Goal: Find specific page/section: Find specific page/section

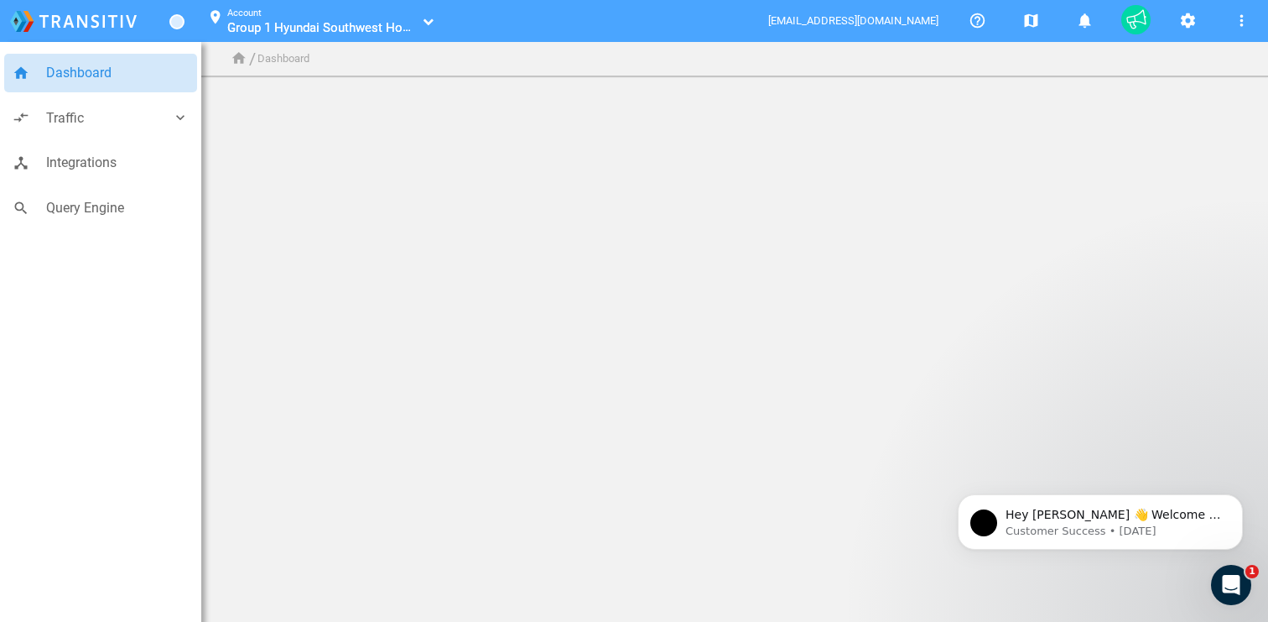
click at [391, 23] on span "Group 1 Hyundai Southwest Houston_100000201" at bounding box center [363, 27] width 273 height 16
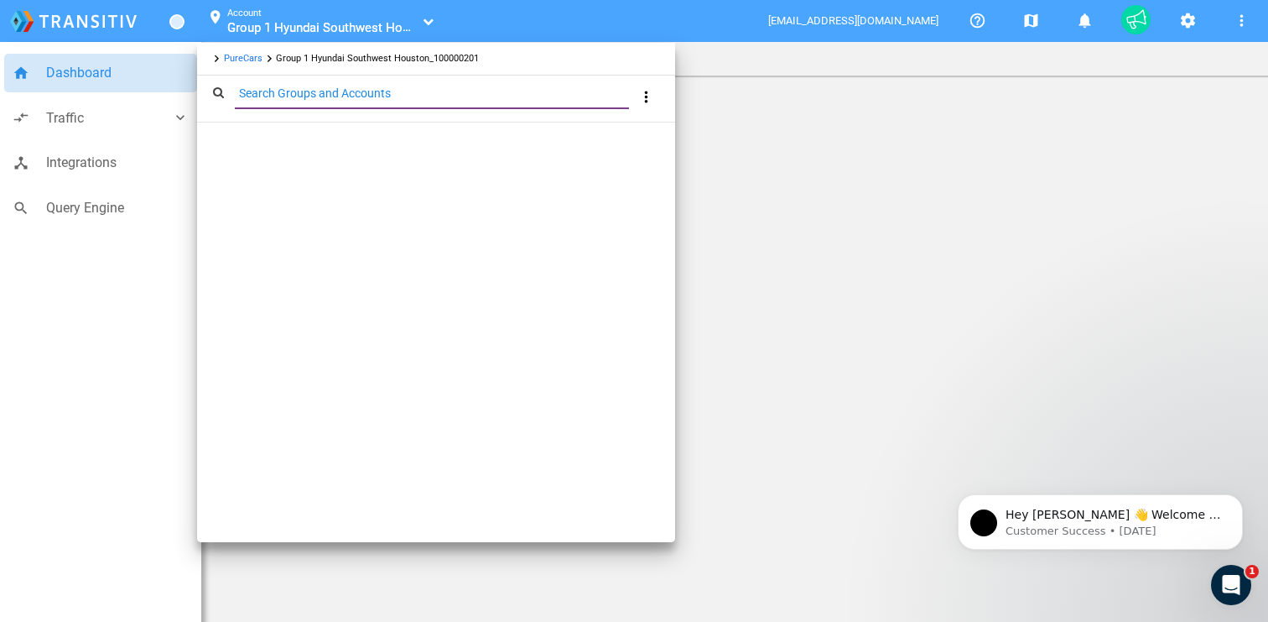
paste input "Freehold Ineos Grenadier"
type input "Freehold Ineos Grenadier"
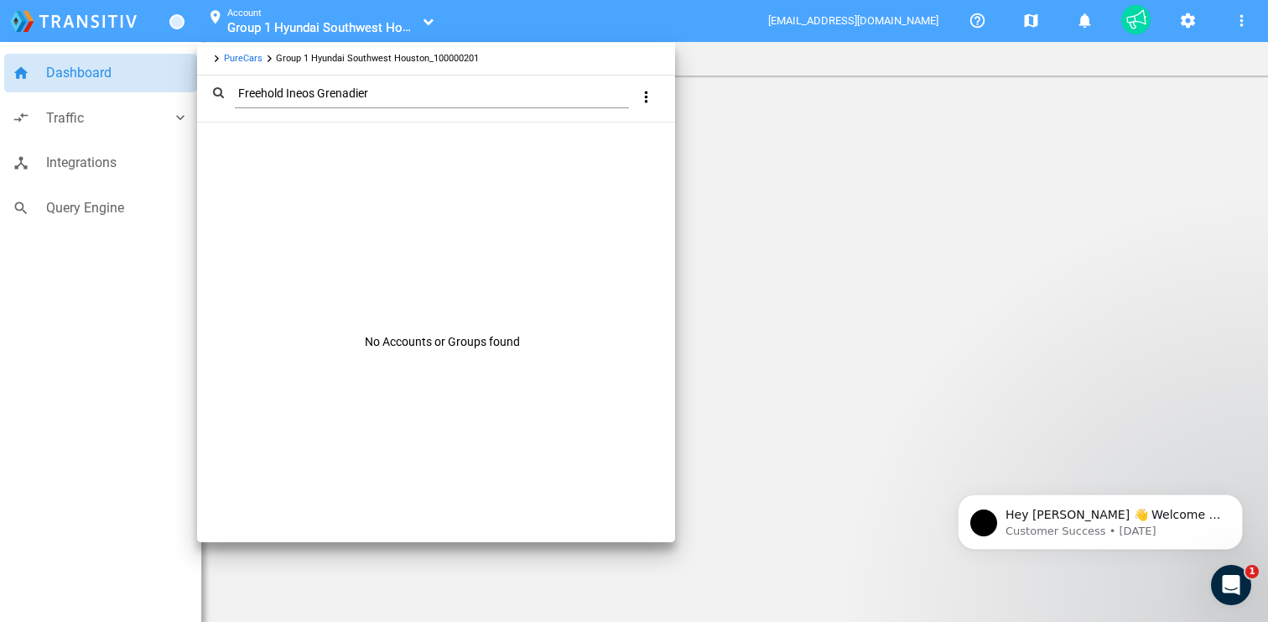
click at [235, 56] on link "PureCars" at bounding box center [243, 58] width 39 height 11
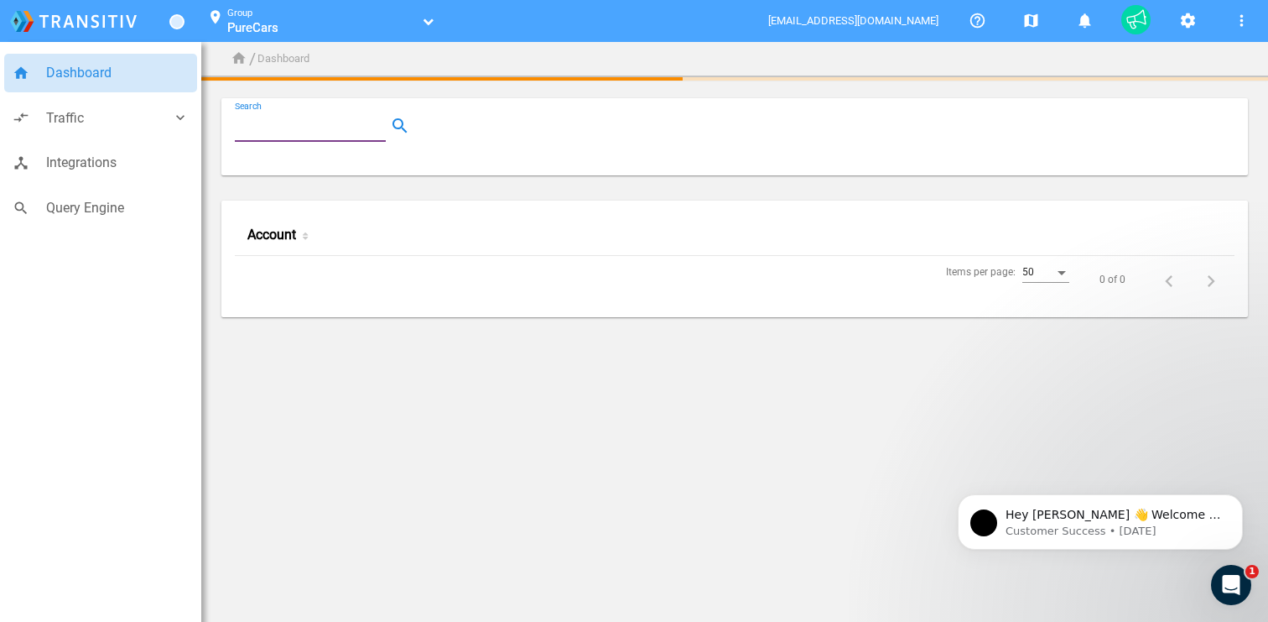
click at [303, 120] on input "Search" at bounding box center [314, 126] width 158 height 20
paste input "Freehold Ineos Grenadier"
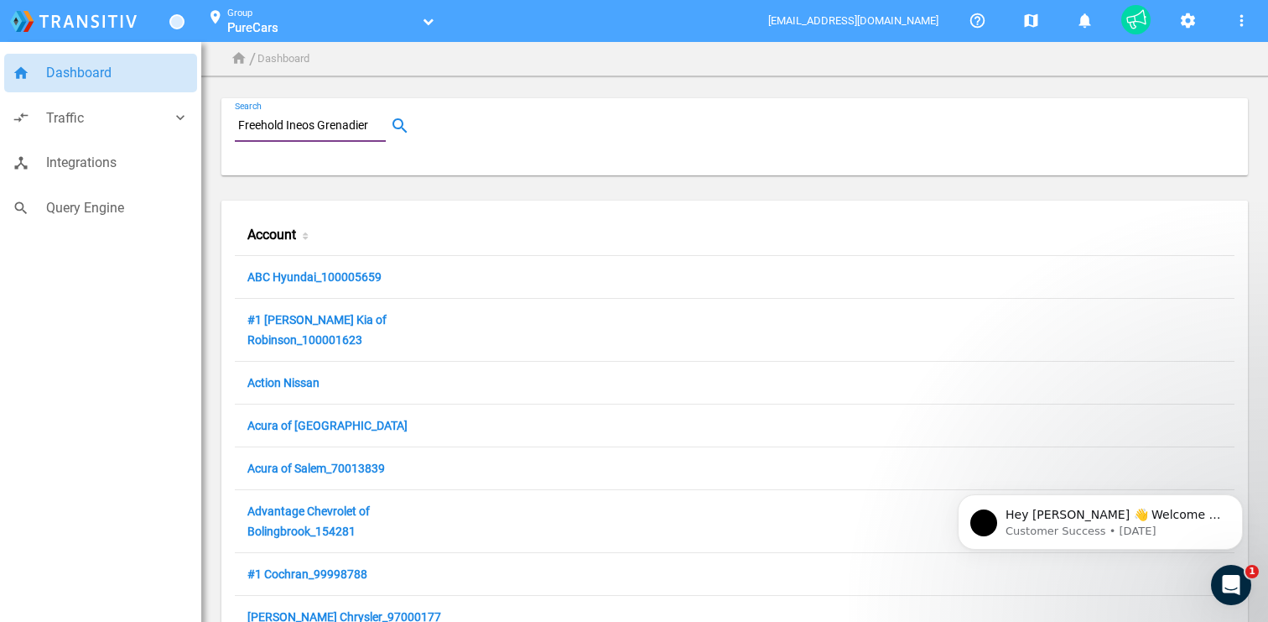
click at [343, 130] on input "Freehold Ineos Grenadier" at bounding box center [314, 126] width 158 height 20
type input "Freehold Ineos Grenadier"
click at [406, 130] on button "button" at bounding box center [400, 126] width 28 height 28
click at [320, 129] on input "Freehold Ineos Grenadier" at bounding box center [314, 126] width 158 height 20
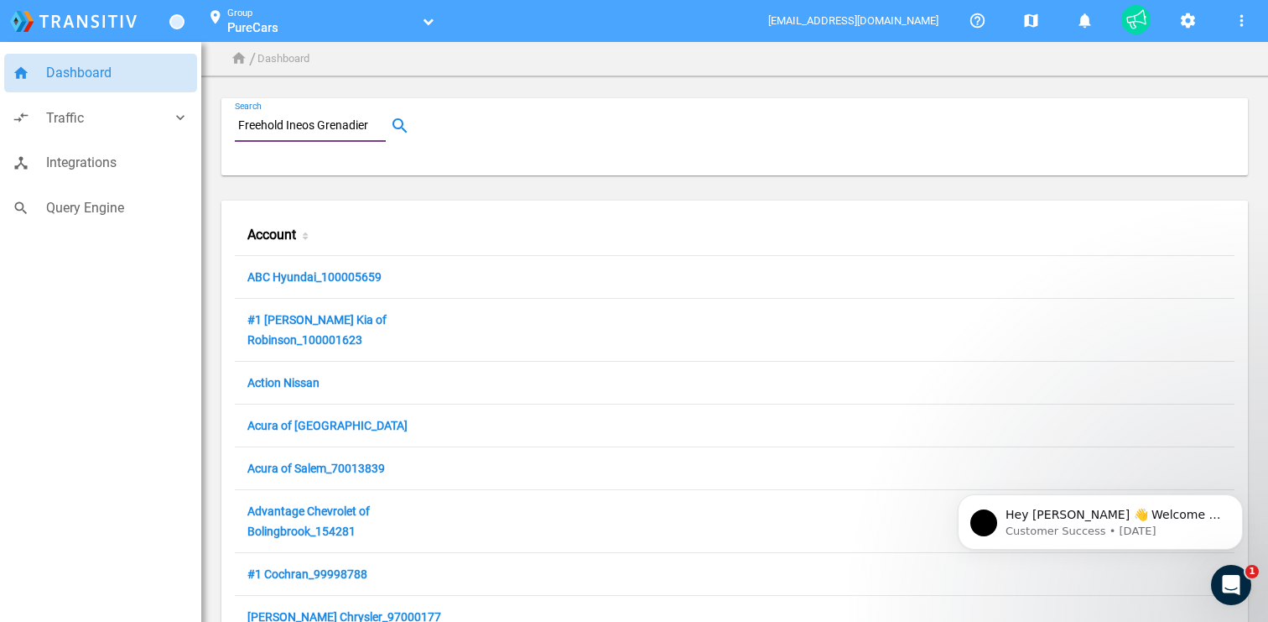
click at [320, 129] on input "Freehold Ineos Grenadier" at bounding box center [314, 126] width 158 height 20
paste input "Freehold Ineos Grenadier"
type input "Freehold Ineos Grenadier"
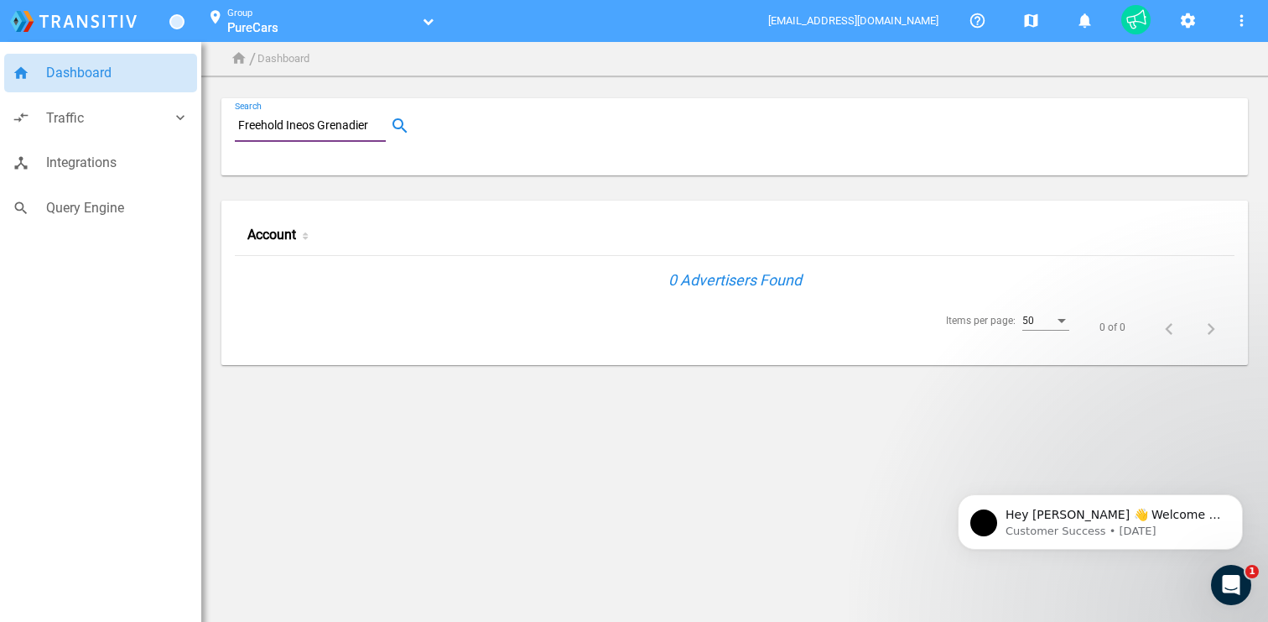
click at [327, 122] on input "Freehold Ineos Grenadier" at bounding box center [314, 126] width 158 height 20
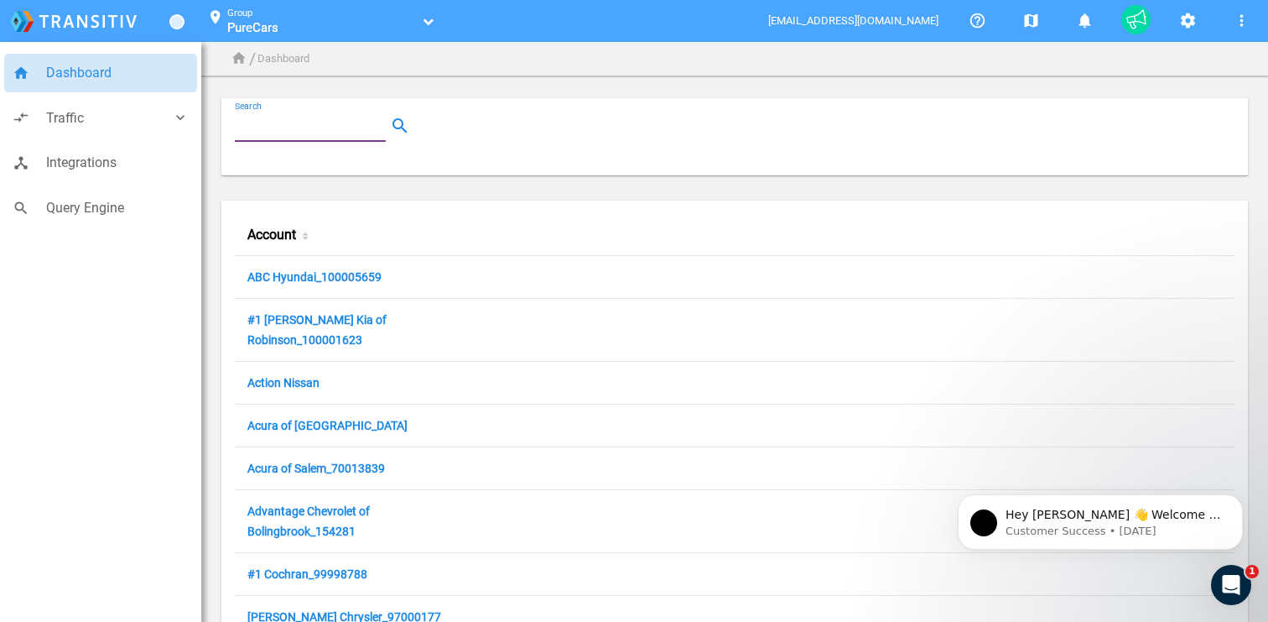
paste input "100049512"
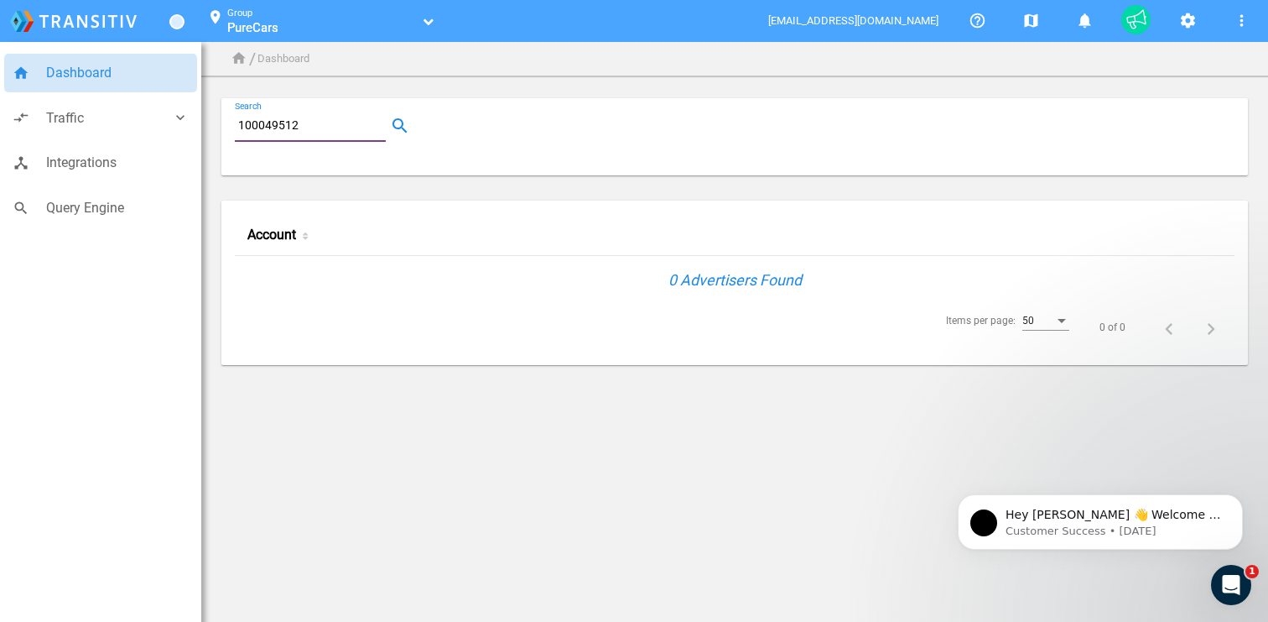
type input "100049512"
click at [317, 30] on link "PureCars" at bounding box center [322, 27] width 190 height 17
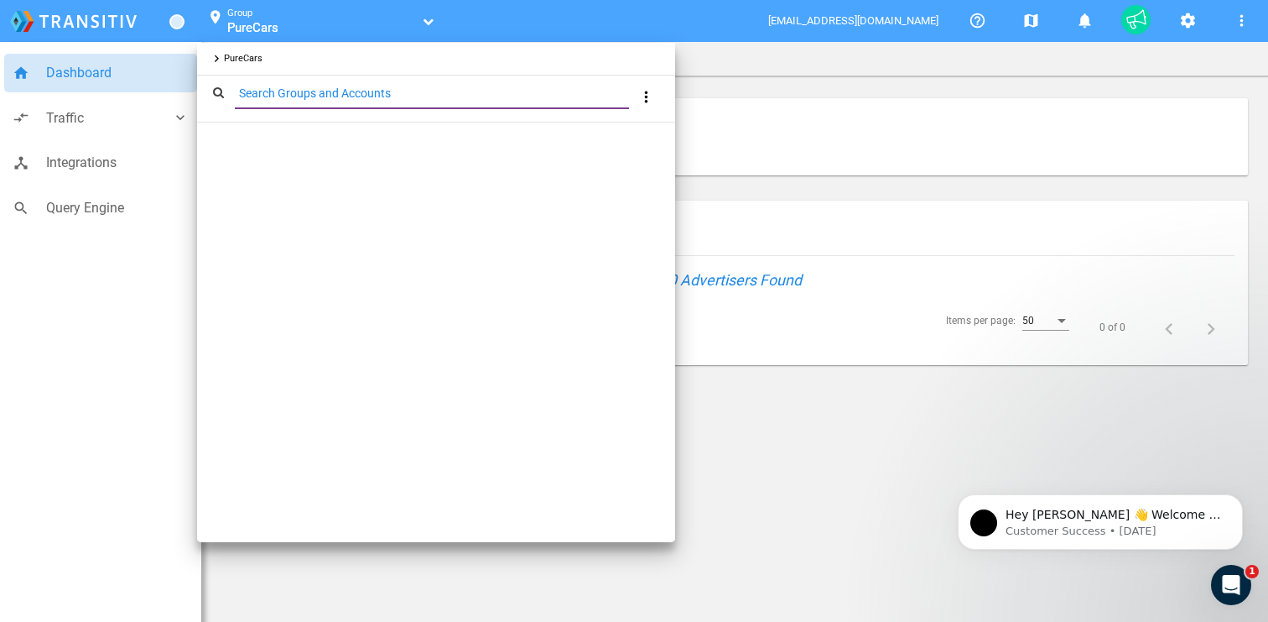
type input "100049512"
